Goal: Book appointment/travel/reservation

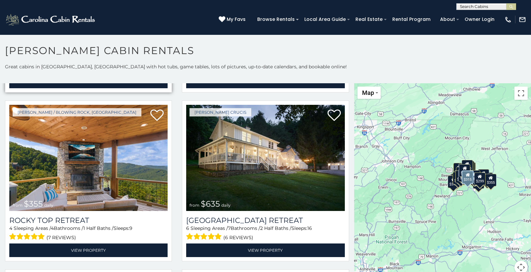
scroll to position [337, 0]
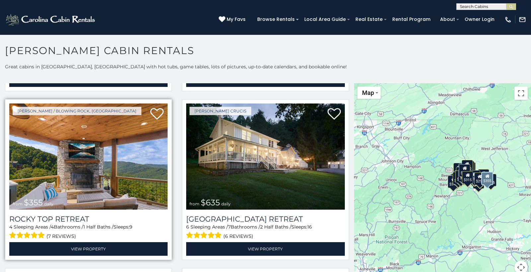
click at [139, 116] on img at bounding box center [88, 157] width 158 height 106
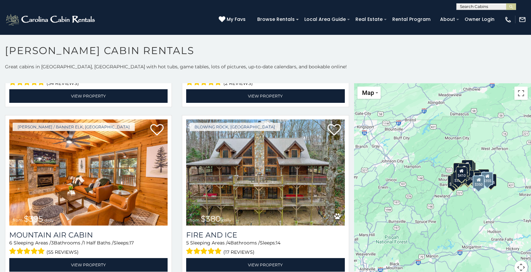
scroll to position [2181, 0]
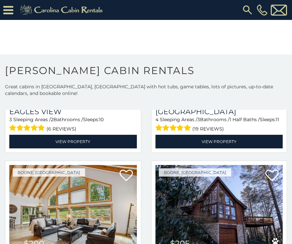
scroll to position [4212, 0]
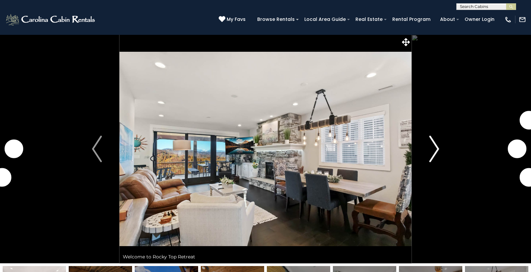
click at [433, 144] on img "Next" at bounding box center [435, 149] width 10 height 27
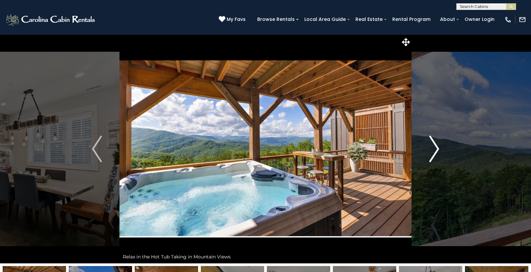
click at [433, 144] on img "Next" at bounding box center [435, 149] width 10 height 27
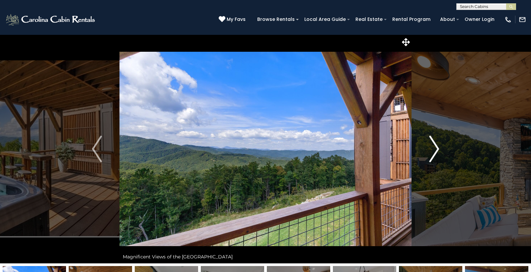
click at [433, 144] on img "Next" at bounding box center [435, 149] width 10 height 27
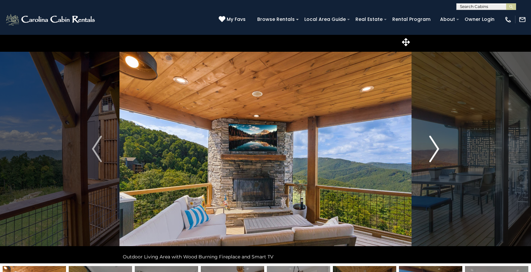
click at [435, 146] on img "Next" at bounding box center [435, 149] width 10 height 27
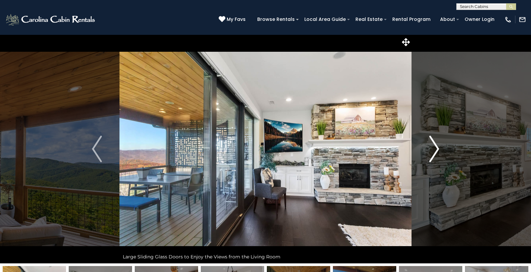
click at [435, 146] on img "Next" at bounding box center [435, 149] width 10 height 27
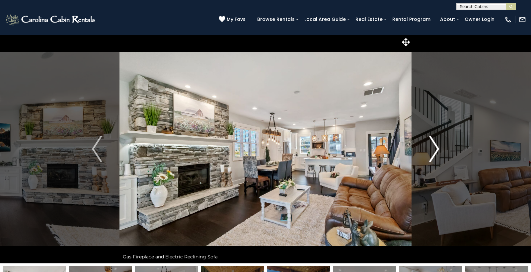
click at [435, 146] on img "Next" at bounding box center [435, 149] width 10 height 27
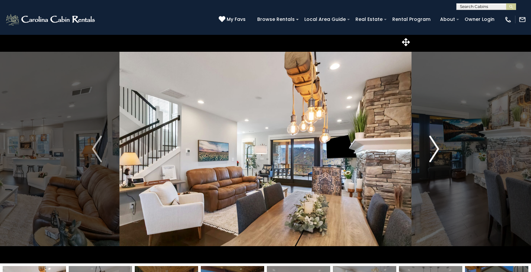
click at [435, 146] on img "Next" at bounding box center [435, 149] width 10 height 27
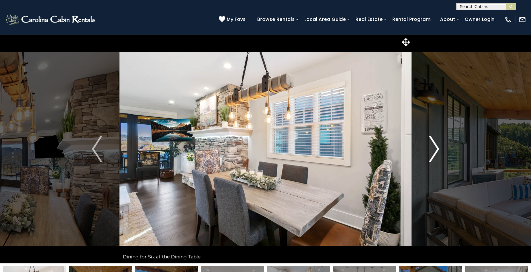
click at [435, 146] on img "Next" at bounding box center [435, 149] width 10 height 27
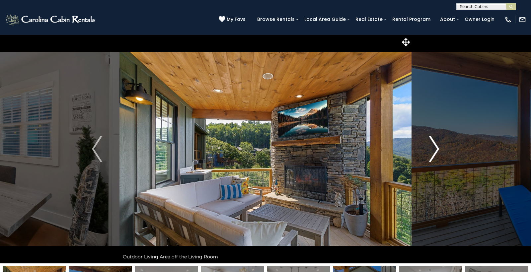
click at [435, 146] on img "Next" at bounding box center [435, 149] width 10 height 27
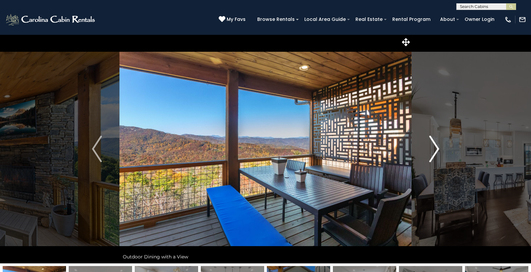
click at [435, 146] on img "Next" at bounding box center [435, 149] width 10 height 27
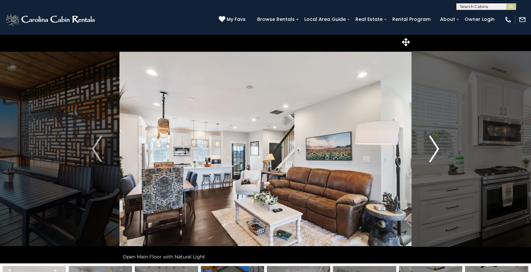
click at [435, 146] on img "Next" at bounding box center [435, 149] width 10 height 27
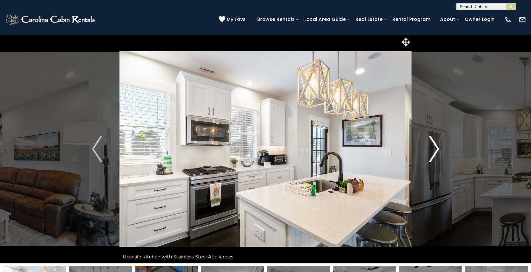
click at [435, 146] on img "Next" at bounding box center [435, 149] width 10 height 27
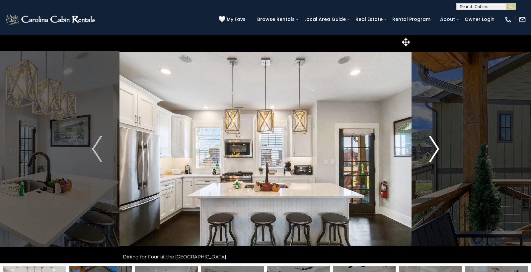
click at [435, 146] on img "Next" at bounding box center [435, 149] width 10 height 27
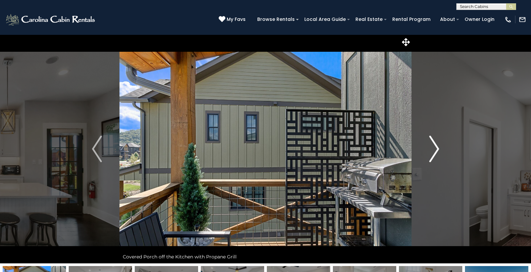
click at [435, 146] on img "Next" at bounding box center [435, 149] width 10 height 27
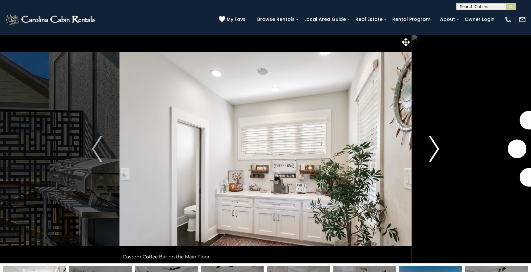
scroll to position [3, 0]
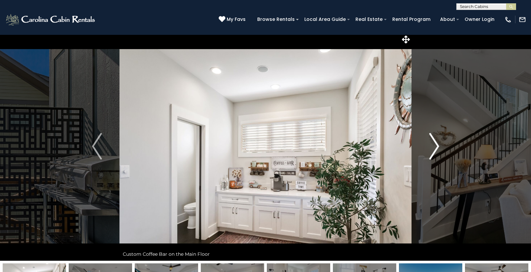
click at [435, 146] on img "Next" at bounding box center [435, 146] width 10 height 27
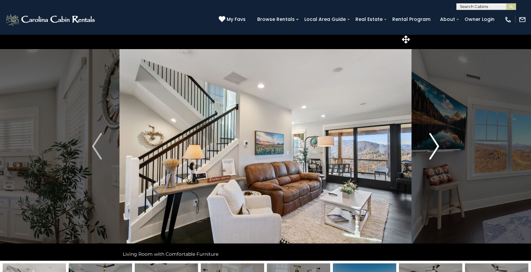
click at [435, 146] on img "Next" at bounding box center [435, 146] width 10 height 27
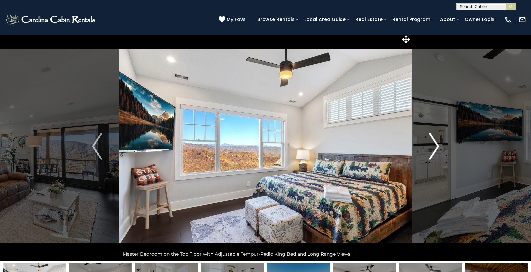
click at [435, 146] on img "Next" at bounding box center [435, 146] width 10 height 27
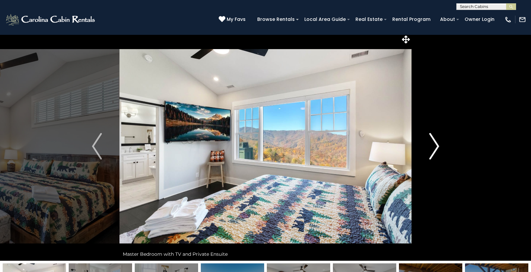
click at [435, 146] on img "Next" at bounding box center [435, 146] width 10 height 27
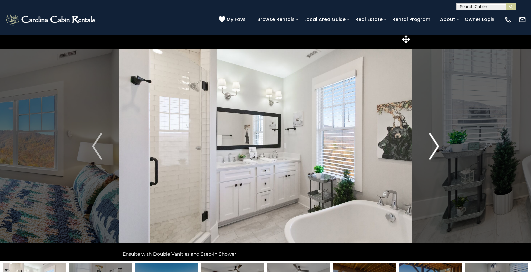
click at [435, 146] on img "Next" at bounding box center [435, 146] width 10 height 27
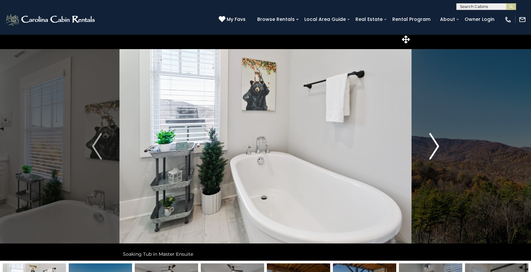
click at [435, 146] on img "Next" at bounding box center [435, 146] width 10 height 27
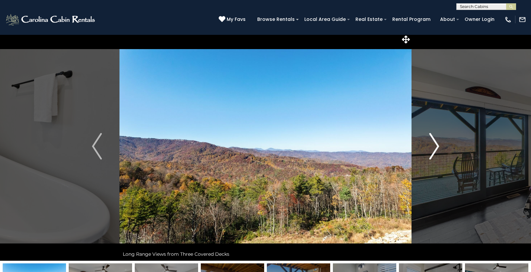
click at [435, 146] on img "Next" at bounding box center [435, 146] width 10 height 27
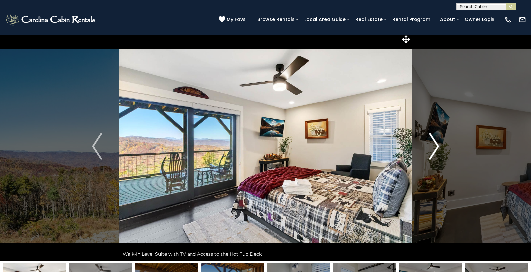
click at [435, 146] on img "Next" at bounding box center [435, 146] width 10 height 27
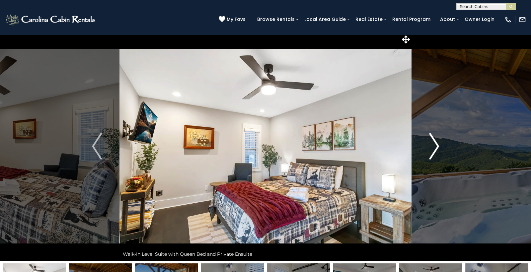
click at [435, 146] on img "Next" at bounding box center [435, 146] width 10 height 27
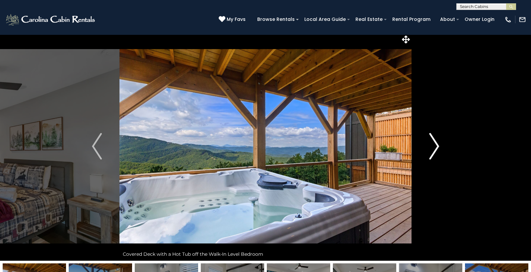
click at [435, 146] on img "Next" at bounding box center [435, 146] width 10 height 27
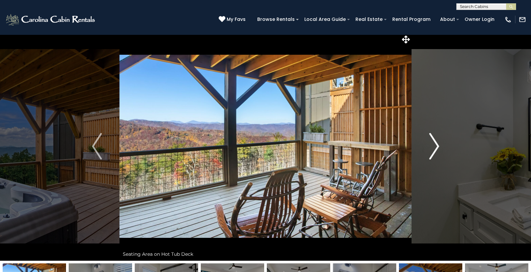
click at [435, 146] on img "Next" at bounding box center [435, 146] width 10 height 27
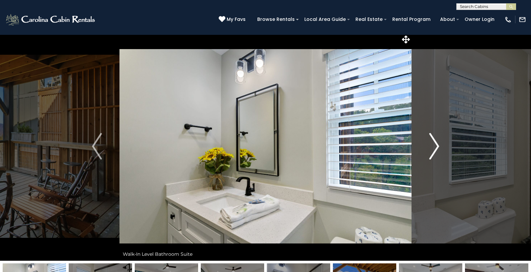
click at [435, 146] on img "Next" at bounding box center [435, 146] width 10 height 27
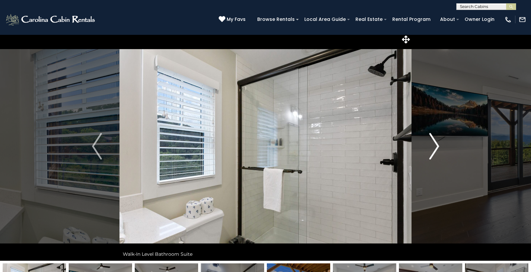
click at [435, 146] on img "Next" at bounding box center [435, 146] width 10 height 27
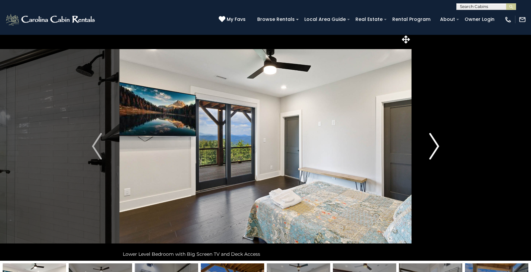
click at [435, 146] on img "Next" at bounding box center [435, 146] width 10 height 27
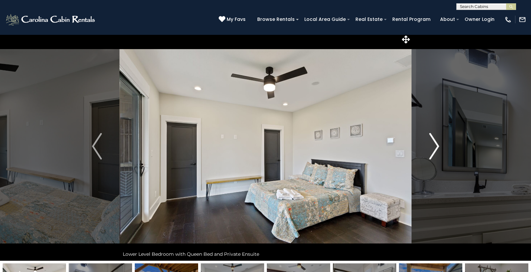
click at [435, 146] on img "Next" at bounding box center [435, 146] width 10 height 27
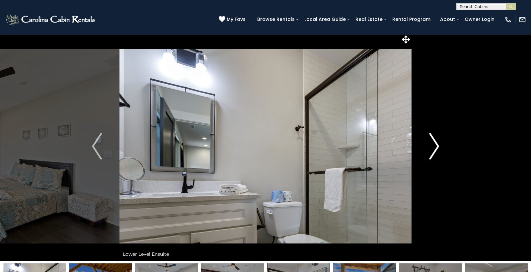
click at [435, 146] on img "Next" at bounding box center [435, 146] width 10 height 27
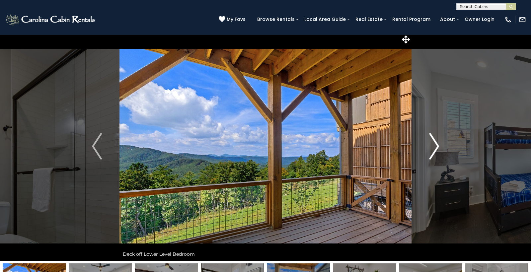
click at [435, 146] on img "Next" at bounding box center [435, 146] width 10 height 27
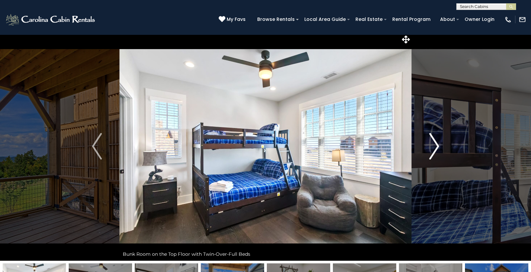
click at [435, 146] on img "Next" at bounding box center [435, 146] width 10 height 27
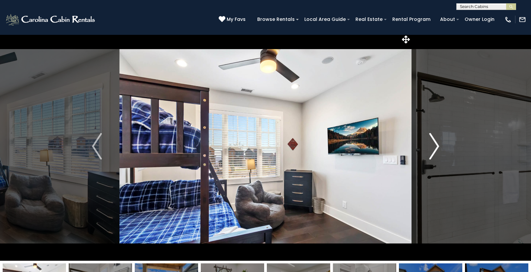
click at [435, 146] on img "Next" at bounding box center [435, 146] width 10 height 27
